Goal: Answer question/provide support

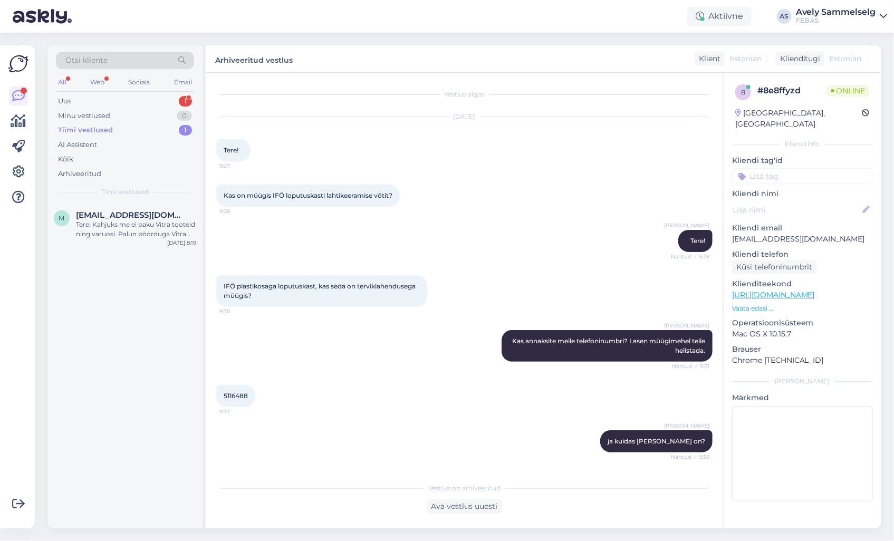
scroll to position [222, 0]
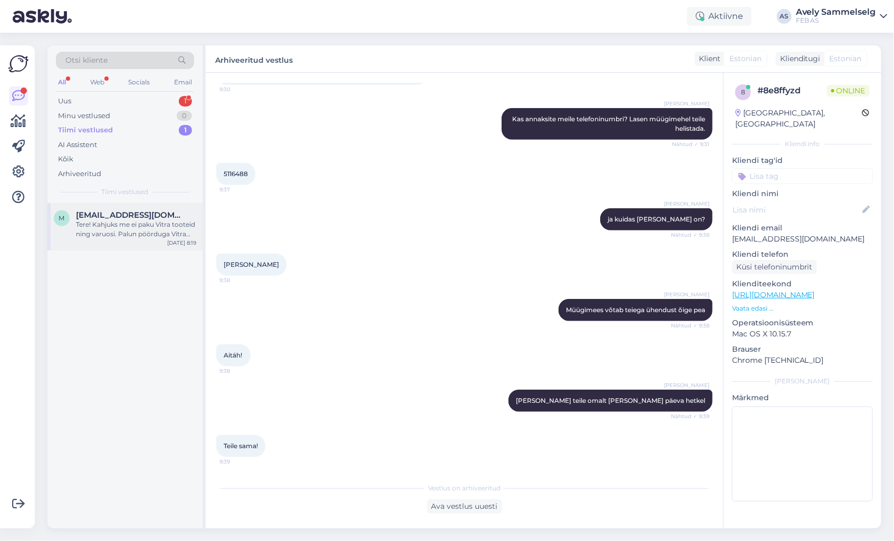
click at [124, 221] on div "Tere! Kahjuks me ei paku Vitra tooteid ning varuosi. Palun pöörduga Vitra ametl…" at bounding box center [136, 229] width 120 height 19
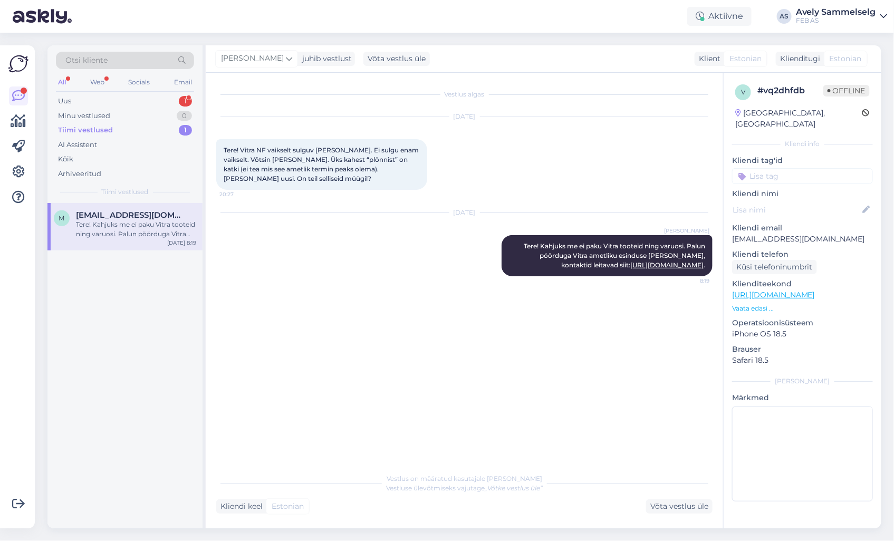
click at [388, 266] on div "[DATE] [PERSON_NAME] Tere! Kahjuks me ei paku Vitra tooteid ning varuosi. Palun…" at bounding box center [464, 244] width 496 height 86
click at [115, 100] on div "Uus 1" at bounding box center [125, 101] width 138 height 15
click at [123, 236] on div "Tere, kas see on see [URL][DOMAIN_NAME]" at bounding box center [136, 229] width 120 height 19
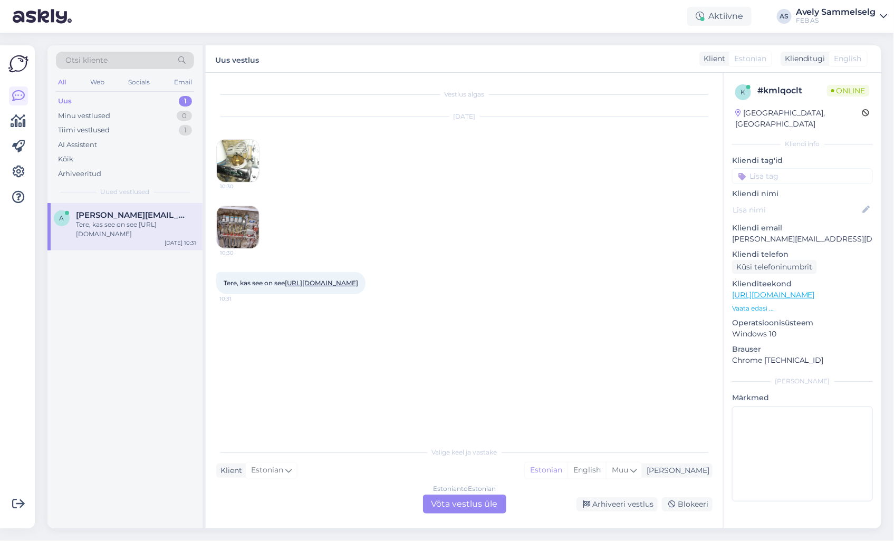
click at [243, 157] on img at bounding box center [238, 161] width 42 height 42
click at [243, 231] on img at bounding box center [238, 227] width 42 height 42
click at [351, 282] on link "[URL][DOMAIN_NAME]" at bounding box center [321, 283] width 73 height 8
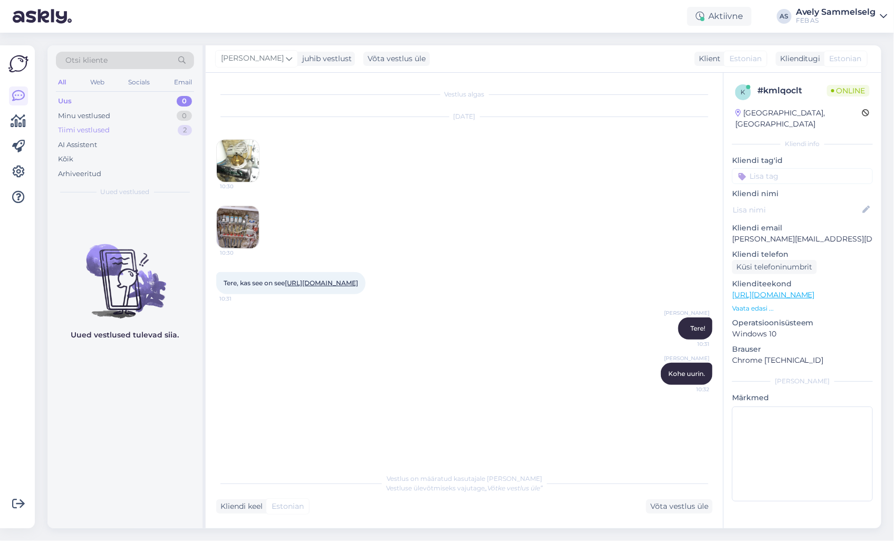
click at [136, 129] on div "Tiimi vestlused 2" at bounding box center [125, 130] width 138 height 15
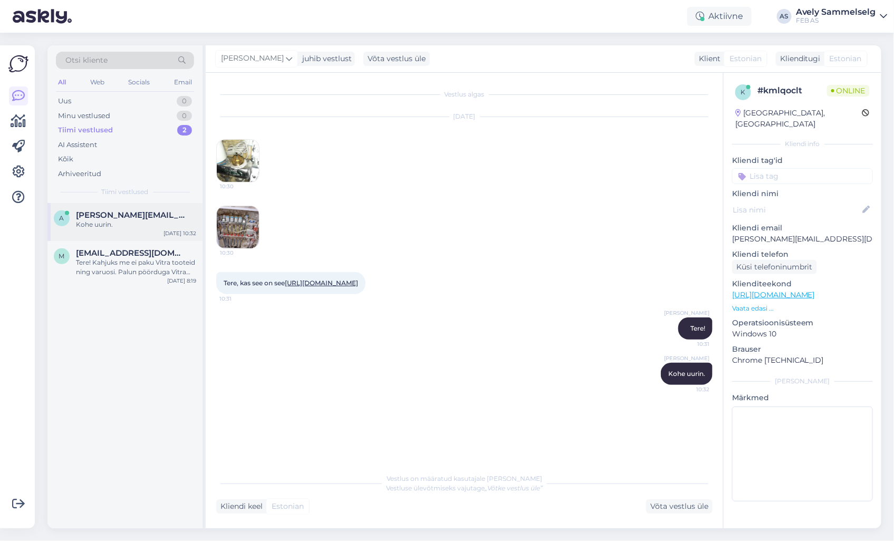
click at [131, 217] on span "[PERSON_NAME][EMAIL_ADDRESS][DOMAIN_NAME]" at bounding box center [131, 214] width 110 height 9
click at [23, 94] on icon at bounding box center [18, 96] width 13 height 13
click at [352, 282] on link "[URL][DOMAIN_NAME]" at bounding box center [321, 283] width 73 height 8
click at [237, 165] on img at bounding box center [238, 161] width 42 height 42
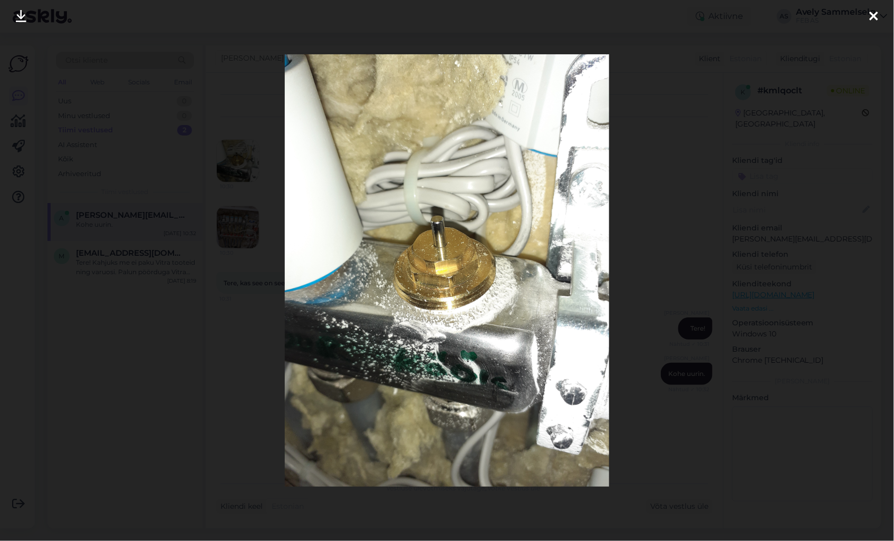
click at [660, 232] on div at bounding box center [447, 270] width 894 height 541
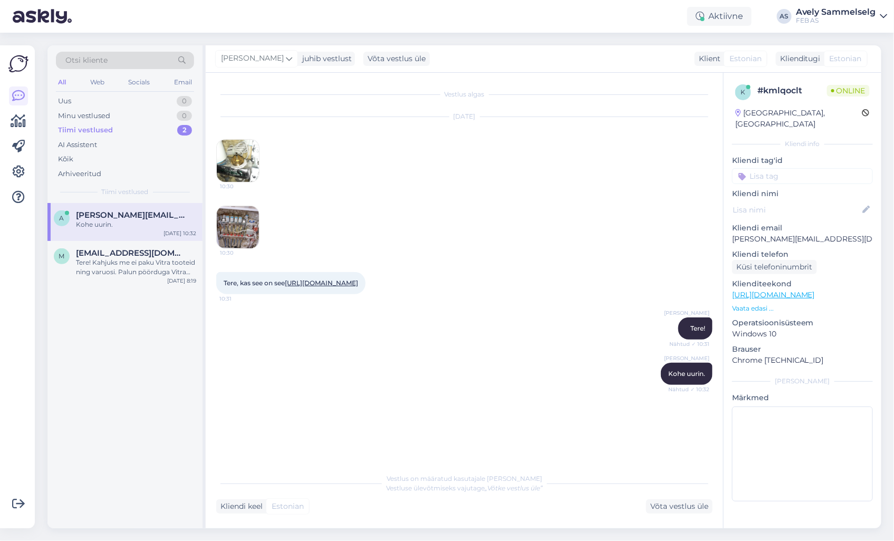
click at [244, 233] on img at bounding box center [238, 227] width 42 height 42
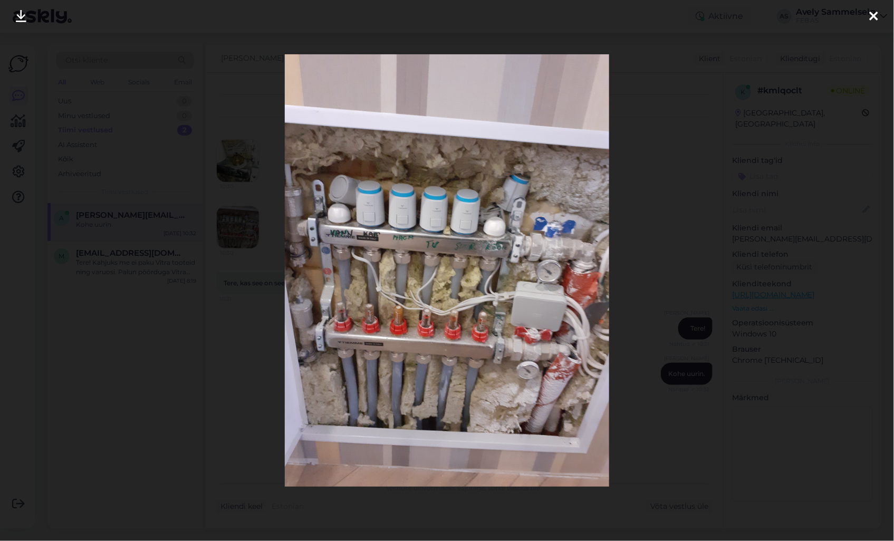
click at [874, 18] on icon at bounding box center [873, 17] width 8 height 14
